Goal: Check status

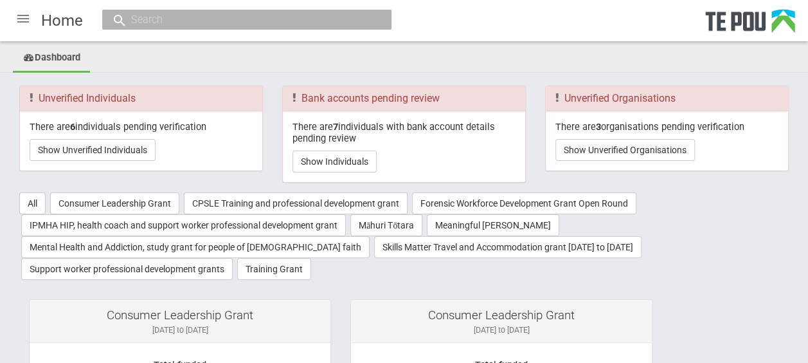
click at [24, 19] on div at bounding box center [23, 18] width 31 height 31
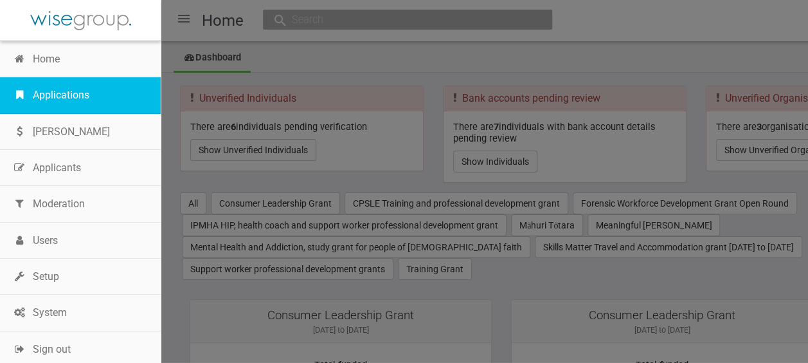
click at [58, 86] on link "Applications" at bounding box center [80, 95] width 161 height 36
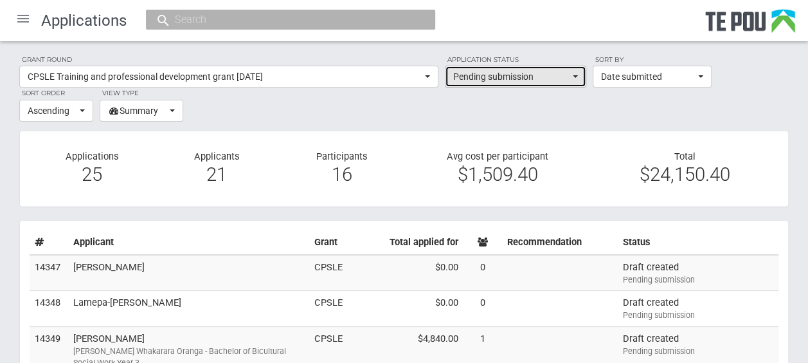
click at [568, 77] on span "Pending submission" at bounding box center [511, 76] width 116 height 13
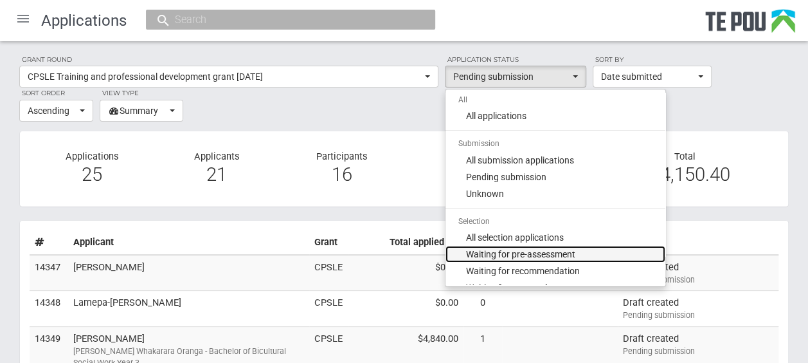
click at [528, 252] on span "Waiting for pre-assessment" at bounding box center [520, 254] width 109 height 13
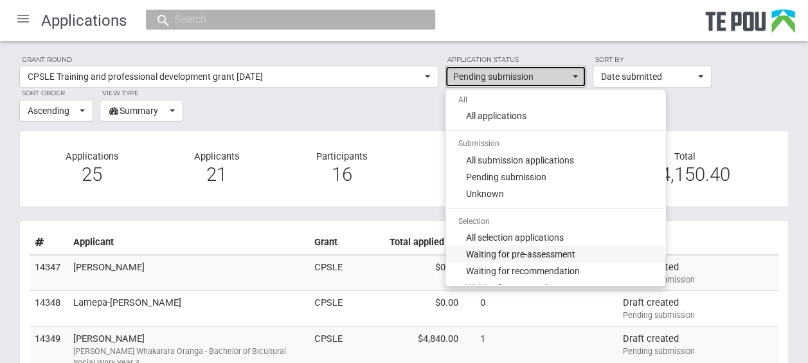
select select "100"
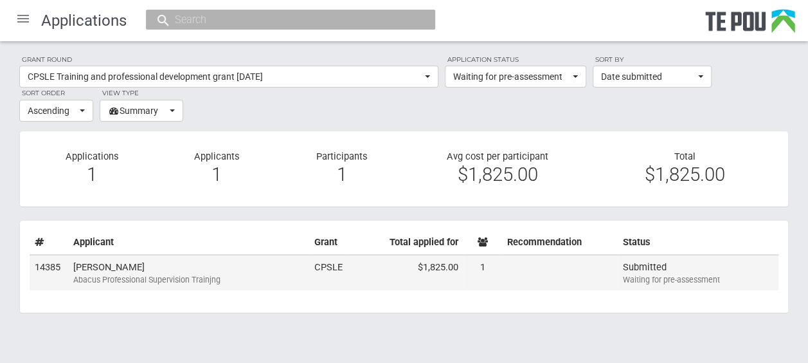
click at [264, 275] on div "Abacus Professional Supervision Trainjng" at bounding box center [188, 280] width 231 height 12
click at [237, 268] on td "Brenda Kerr Abacus Professional Supervision Trainjng" at bounding box center [188, 273] width 241 height 36
